Goal: Information Seeking & Learning: Learn about a topic

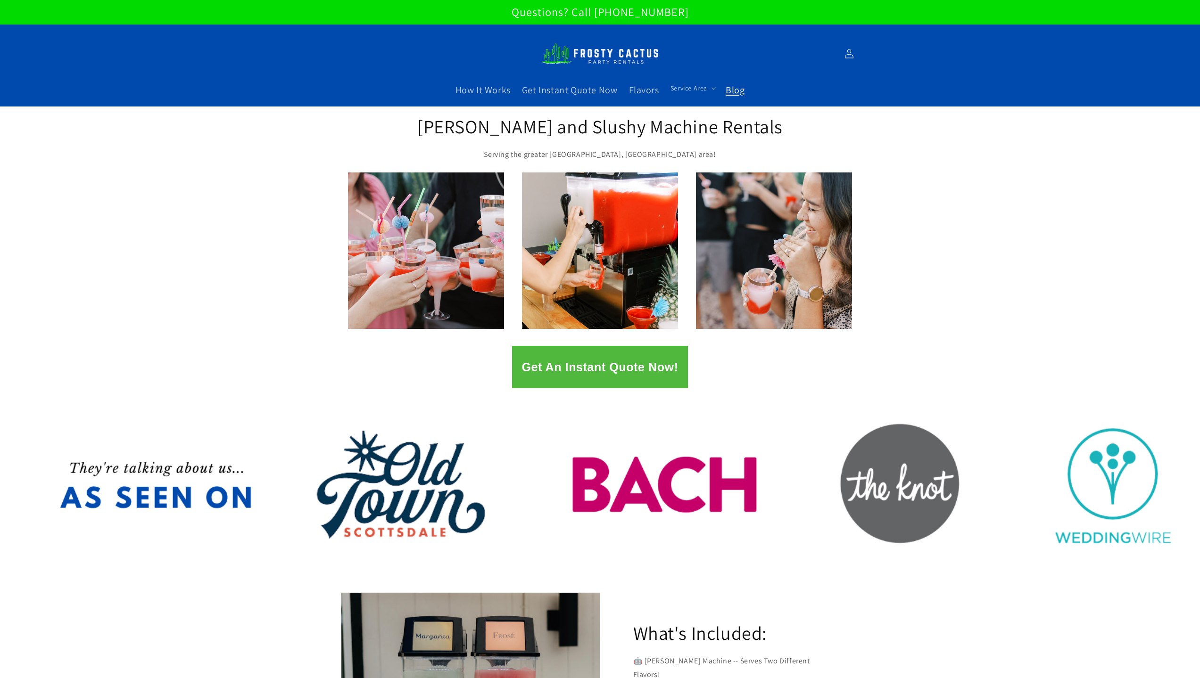
click at [732, 92] on span "Blog" at bounding box center [735, 90] width 19 height 12
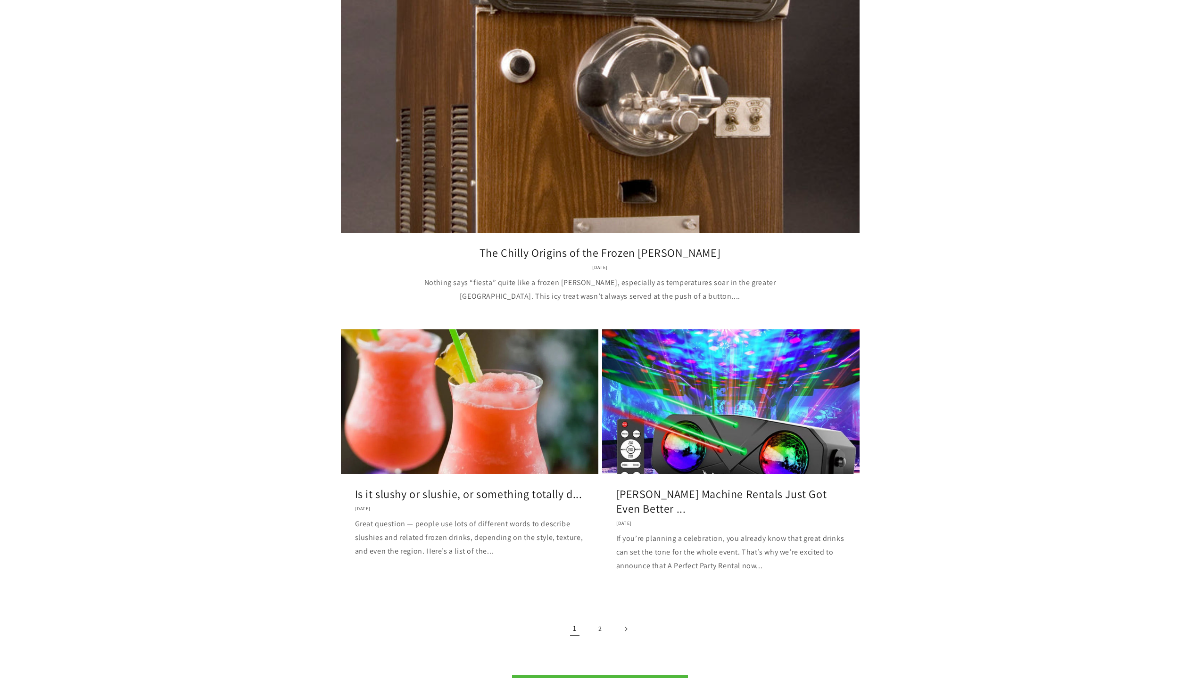
scroll to position [1116, 0]
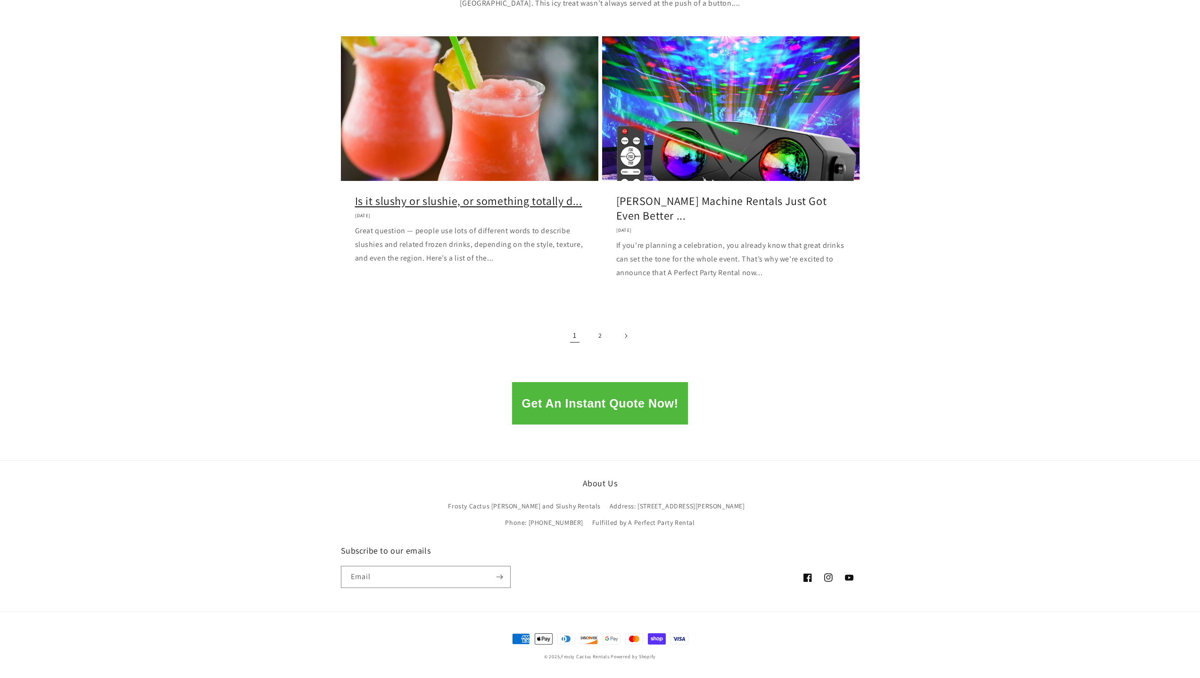
click at [463, 194] on link "Is it slushy or slushie, or something totally d..." at bounding box center [469, 201] width 229 height 15
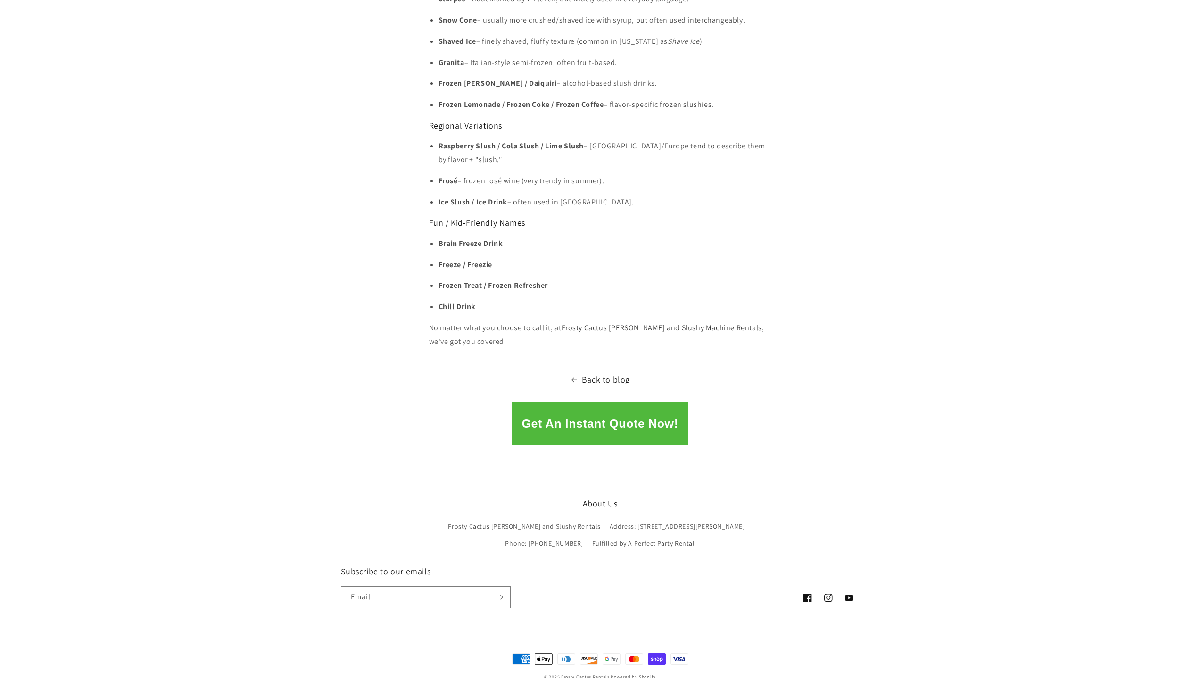
scroll to position [823, 0]
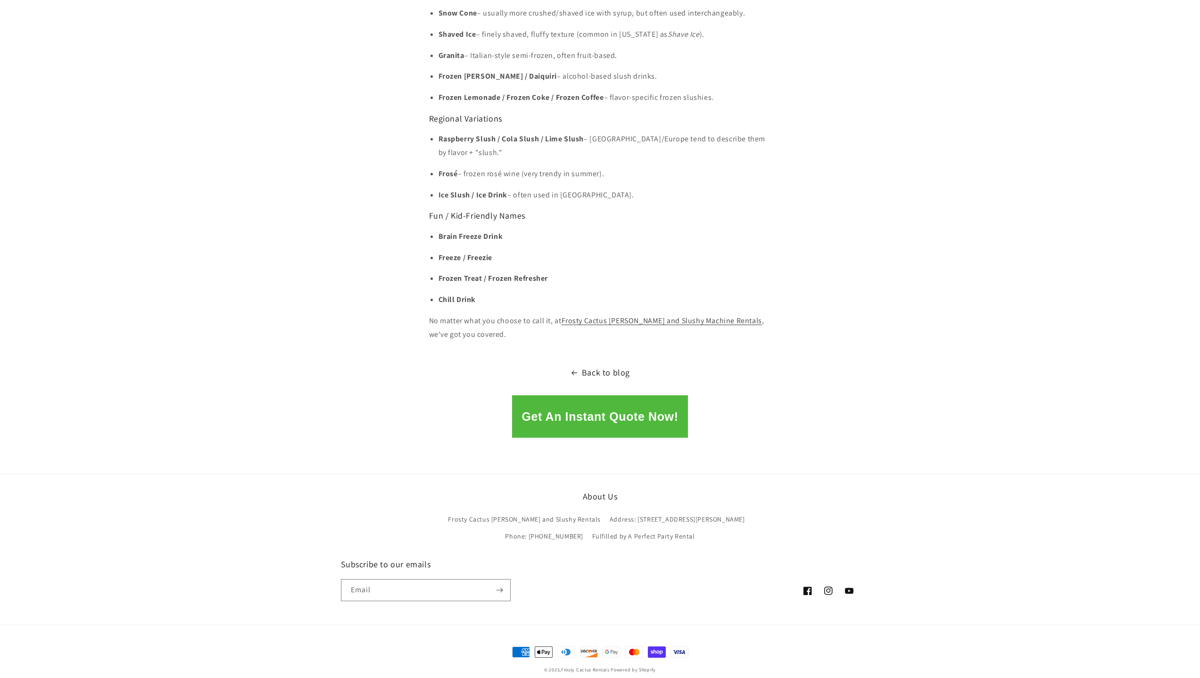
drag, startPoint x: 479, startPoint y: 318, endPoint x: 427, endPoint y: 306, distance: 53.2
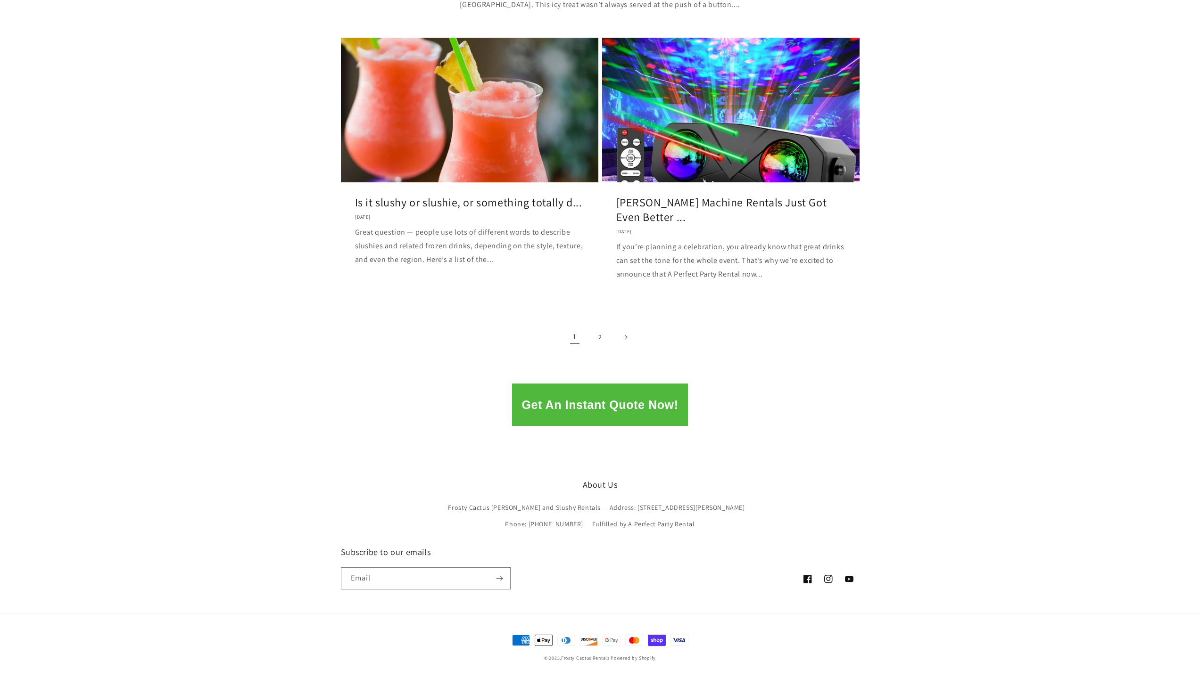
scroll to position [1115, 0]
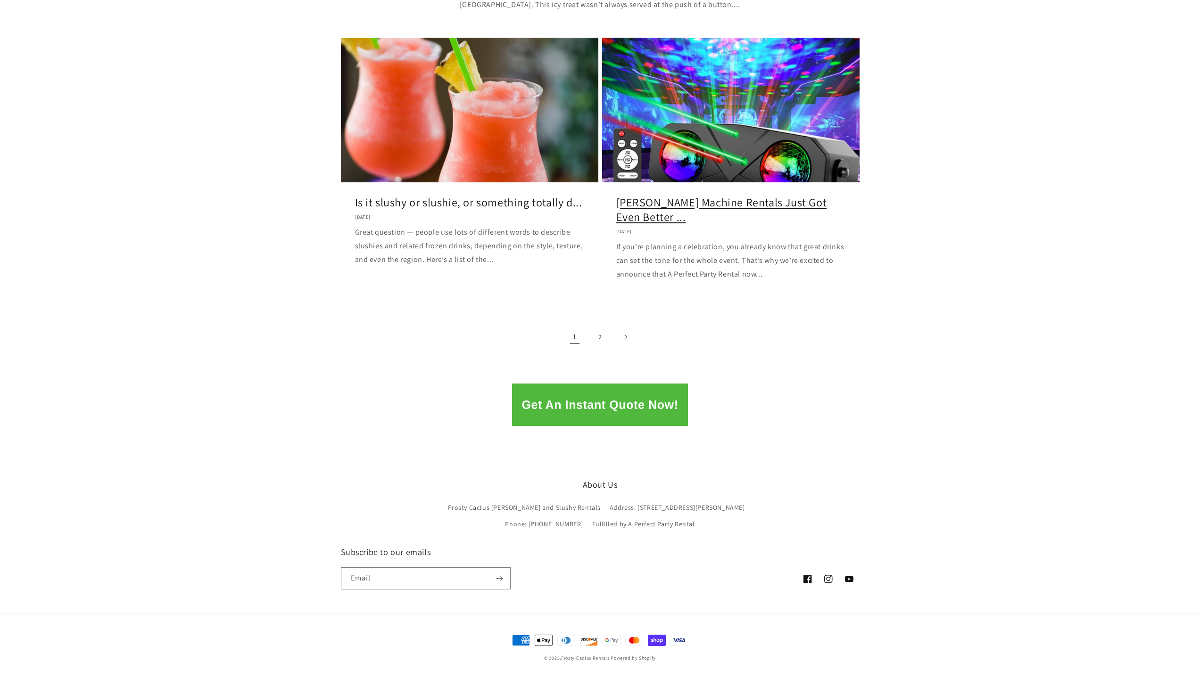
click at [687, 224] on link "Margarita Machine Rentals Just Got Even Better ..." at bounding box center [730, 209] width 229 height 29
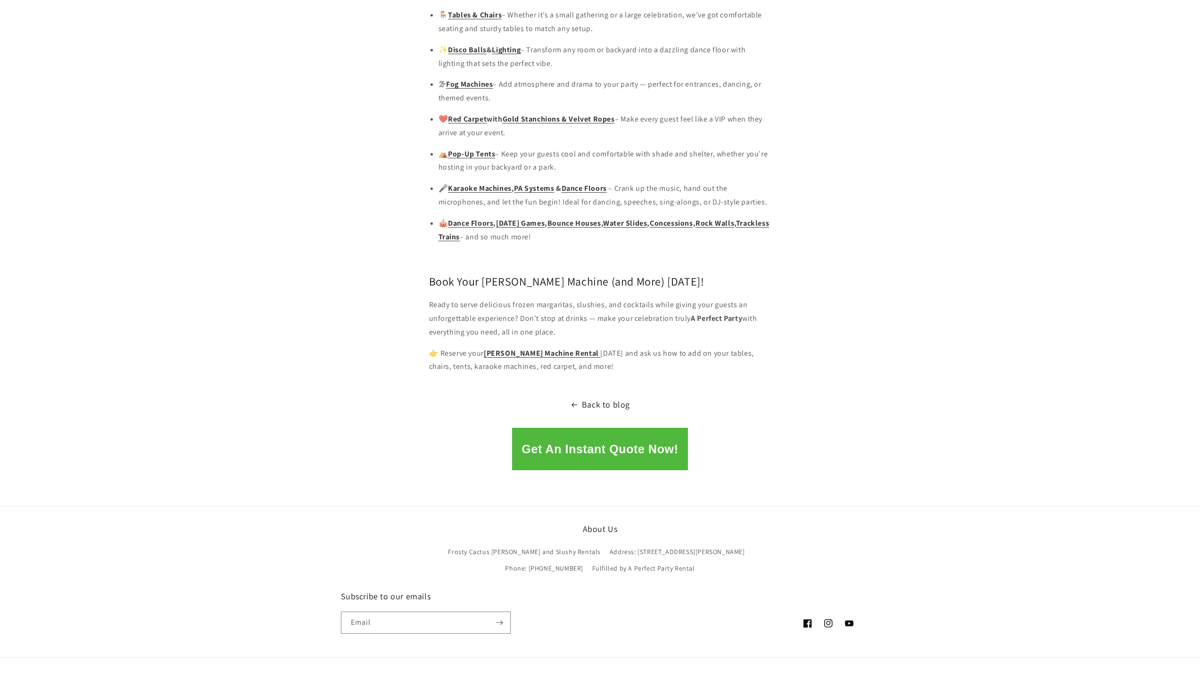
scroll to position [1053, 0]
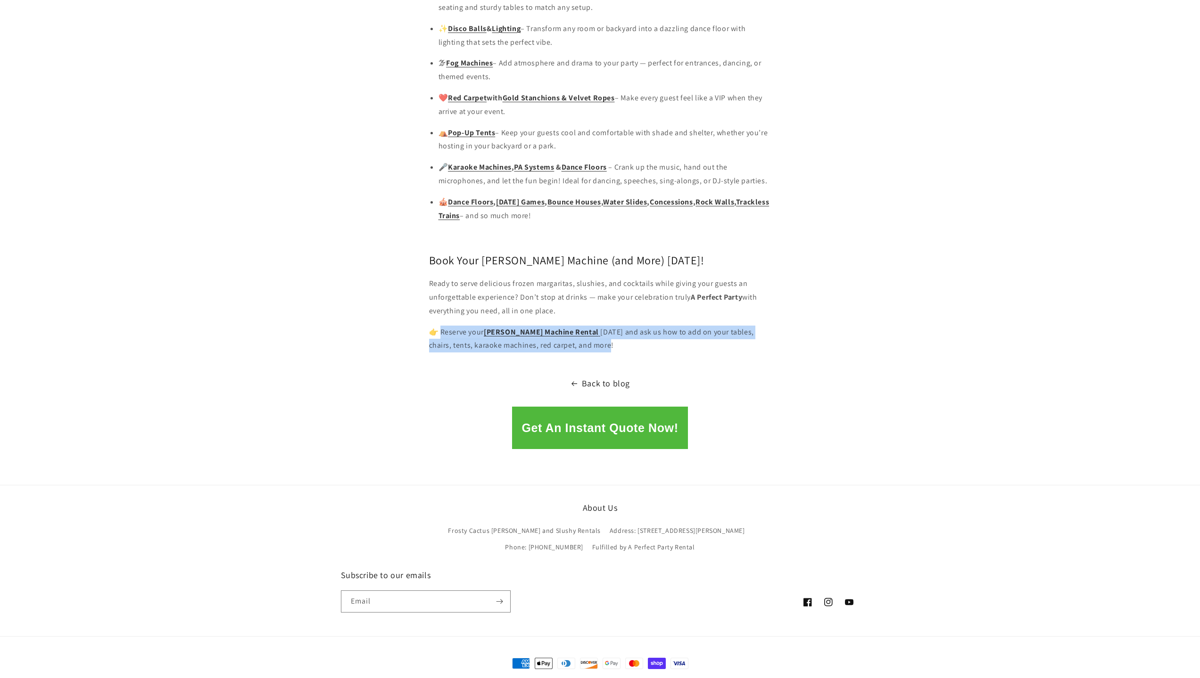
drag, startPoint x: 596, startPoint y: 319, endPoint x: 440, endPoint y: 305, distance: 156.7
click at [440, 326] on p "👉 Reserve your Margarita Machine Rental today and ask us how to add on your tab…" at bounding box center [600, 339] width 342 height 27
copy p "eserve your Margarita Machine Rental today and ask us how to add on your tables…"
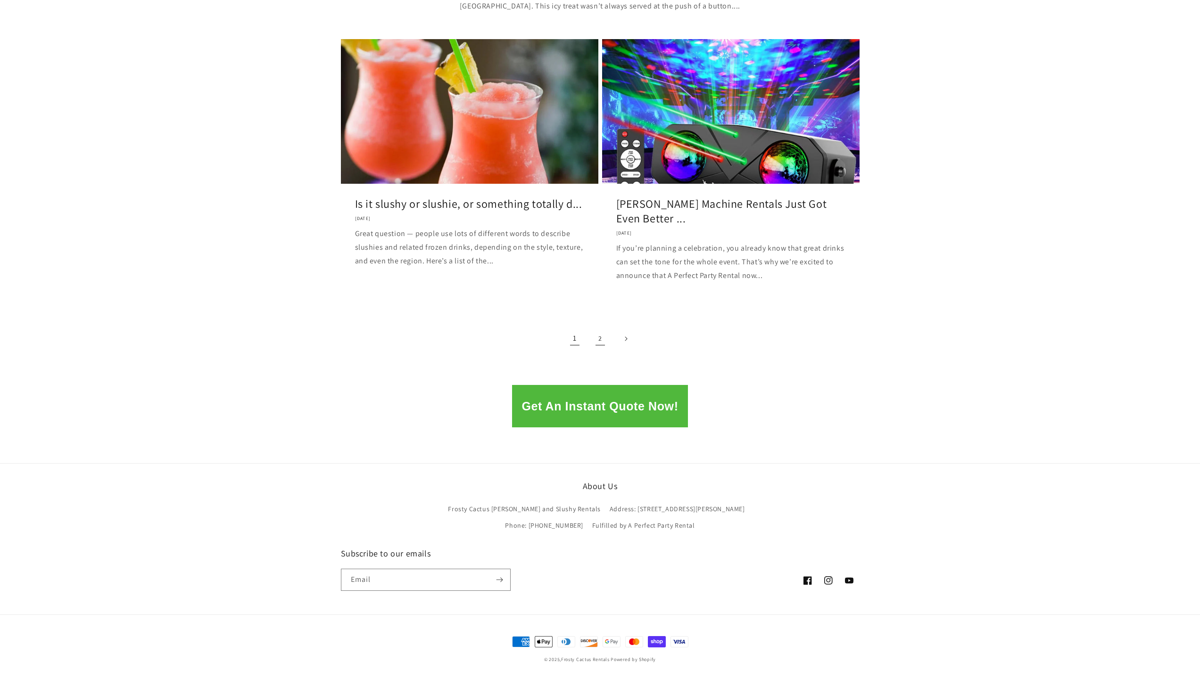
click at [603, 341] on link "2" at bounding box center [600, 339] width 21 height 21
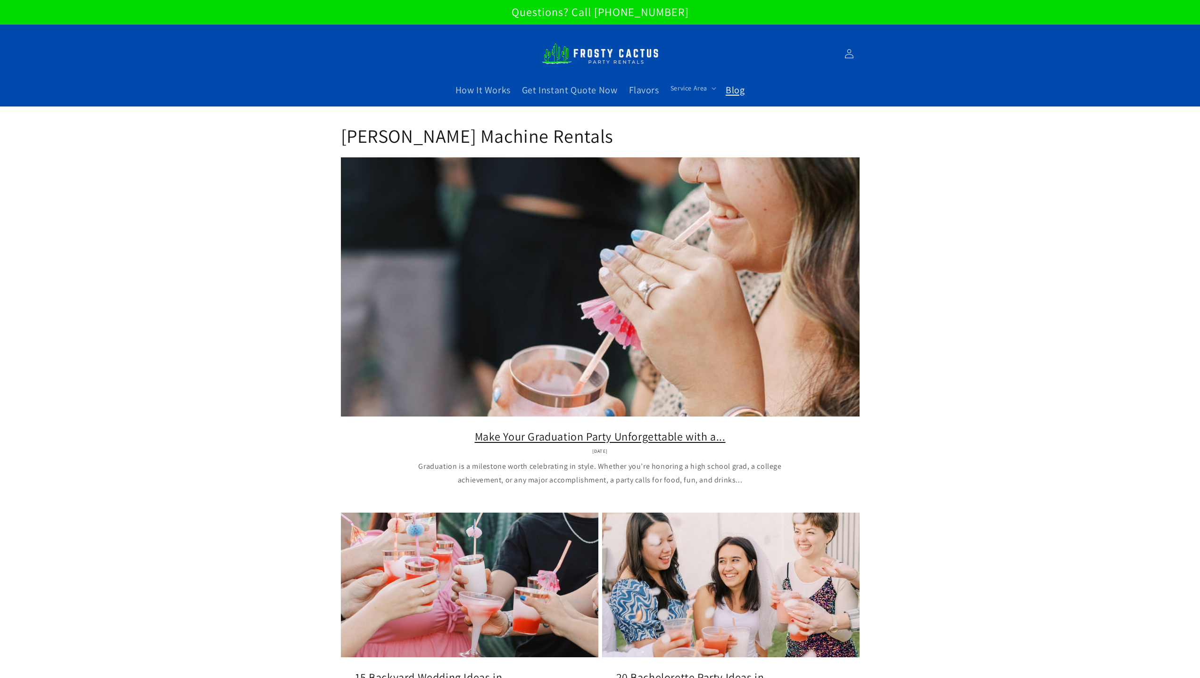
click at [579, 433] on link "Make Your Graduation Party Unforgettable with a..." at bounding box center [600, 437] width 490 height 15
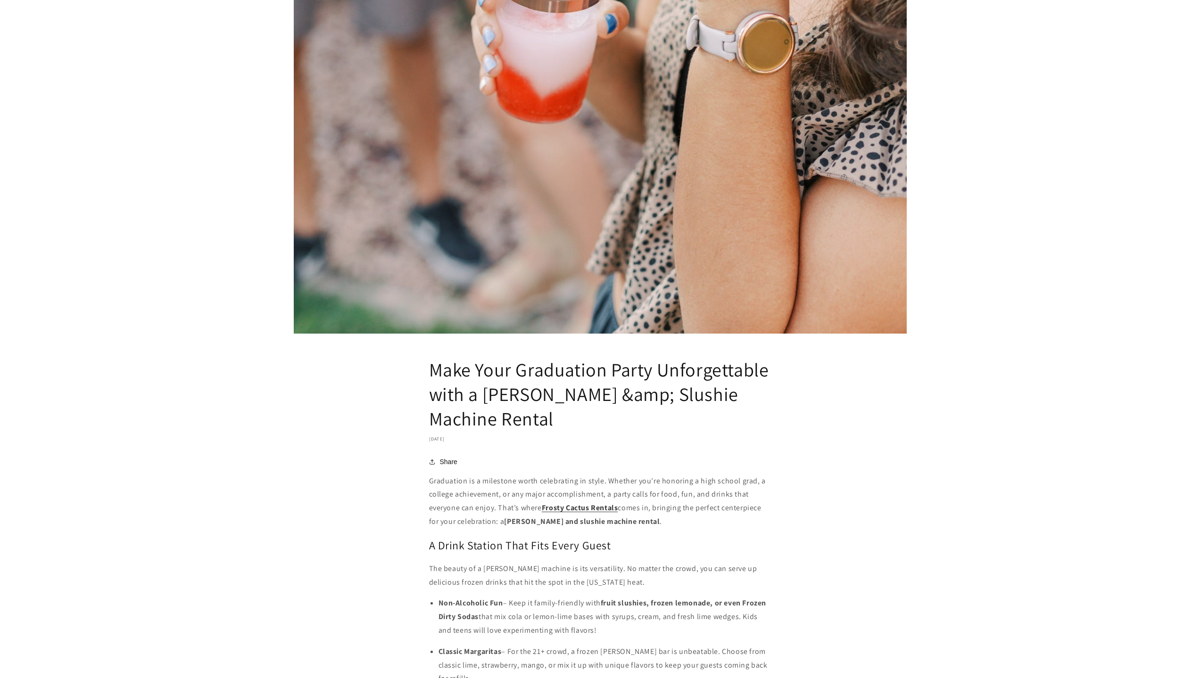
scroll to position [849, 0]
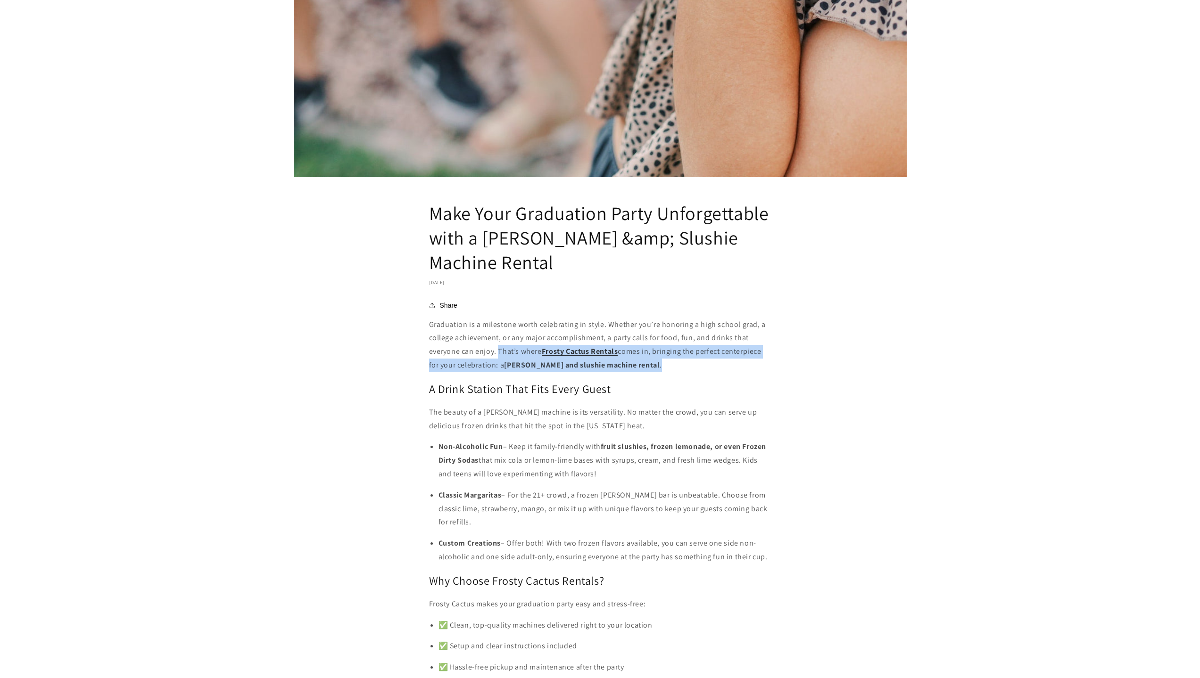
drag, startPoint x: 607, startPoint y: 365, endPoint x: 499, endPoint y: 350, distance: 108.5
click at [499, 350] on p "Graduation is a milestone worth celebrating in style. Whether you’re honoring a…" at bounding box center [600, 345] width 342 height 54
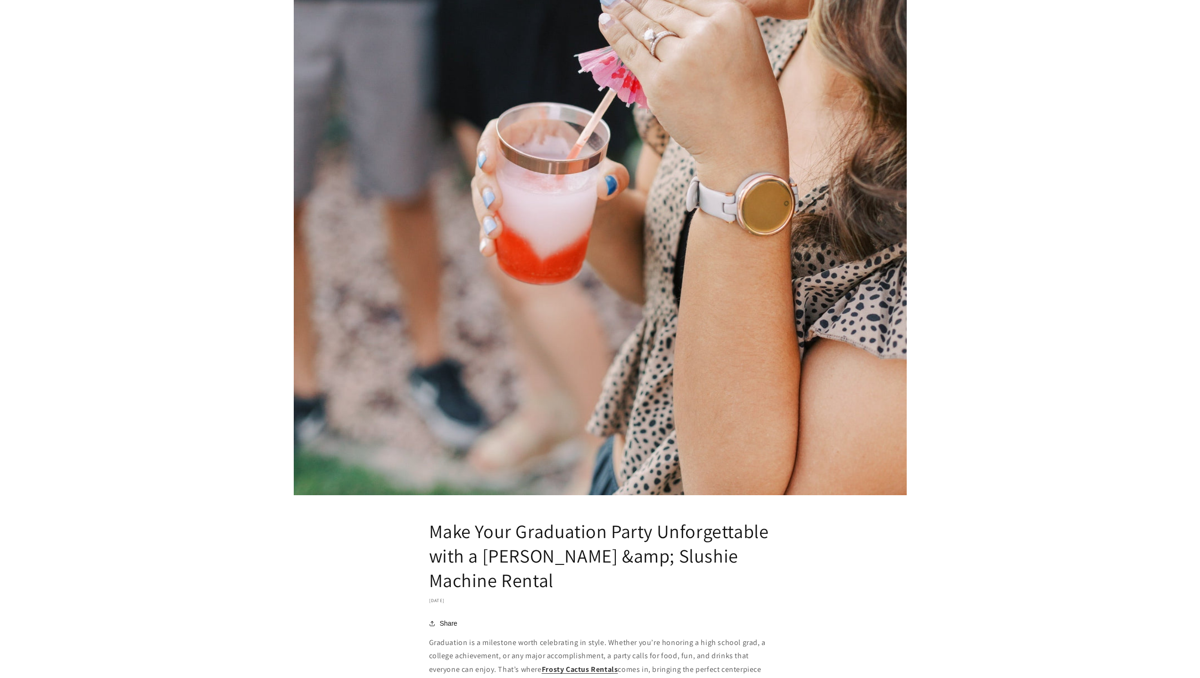
scroll to position [754, 0]
